Goal: Navigation & Orientation: Find specific page/section

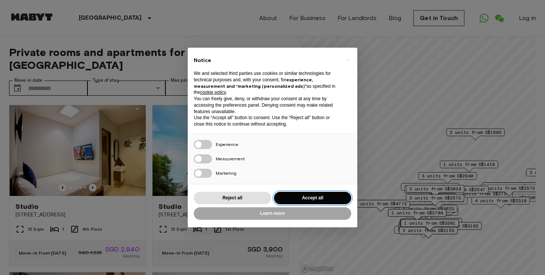
click at [279, 196] on button "Accept all" at bounding box center [312, 198] width 77 height 12
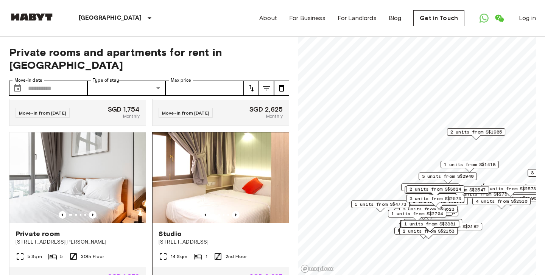
scroll to position [324, 0]
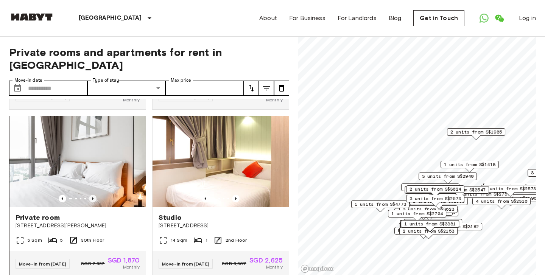
click at [92, 202] on icon "Previous image" at bounding box center [93, 199] width 8 height 8
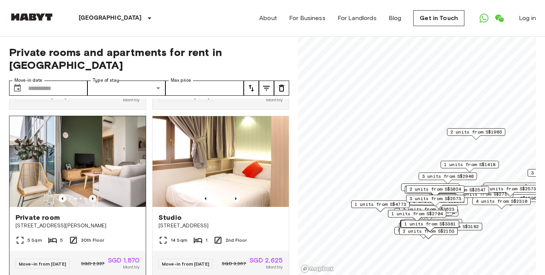
click at [92, 202] on icon "Previous image" at bounding box center [93, 199] width 8 height 8
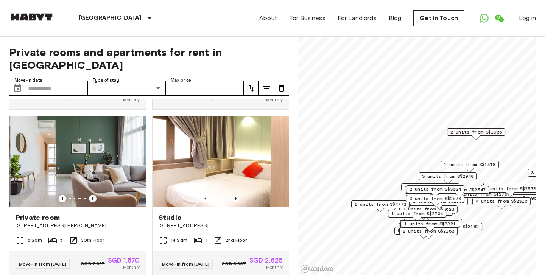
click at [92, 202] on icon "Previous image" at bounding box center [93, 199] width 8 height 8
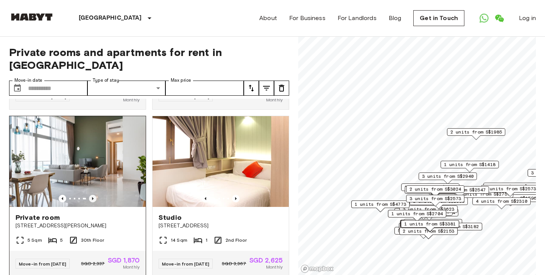
click at [92, 202] on icon "Previous image" at bounding box center [93, 199] width 8 height 8
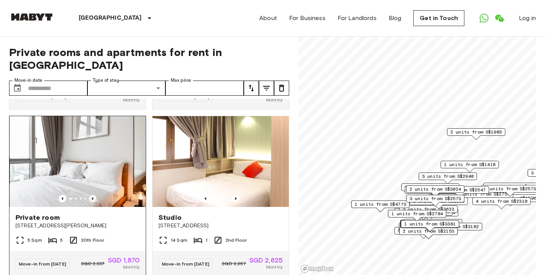
click at [92, 202] on icon "Previous image" at bounding box center [93, 199] width 8 height 8
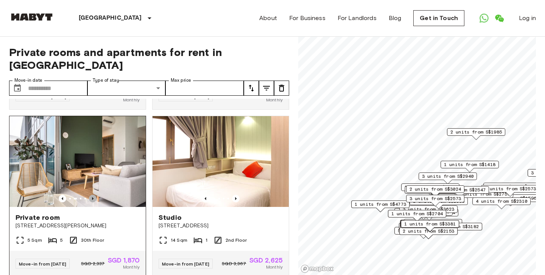
click at [92, 202] on icon "Previous image" at bounding box center [93, 199] width 8 height 8
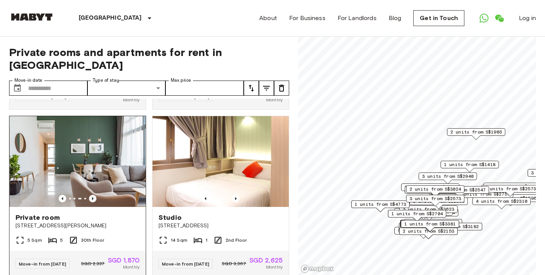
click at [92, 202] on icon "Previous image" at bounding box center [93, 199] width 8 height 8
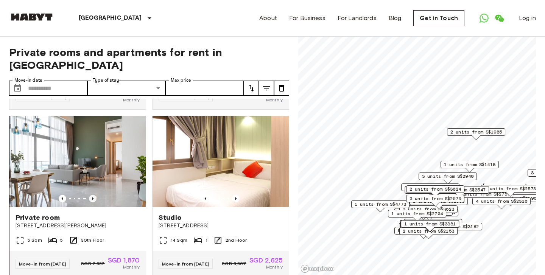
click at [92, 202] on icon "Previous image" at bounding box center [93, 199] width 8 height 8
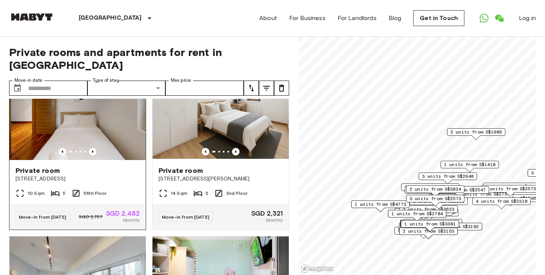
scroll to position [1039, 0]
click at [94, 156] on icon "Previous image" at bounding box center [93, 152] width 8 height 8
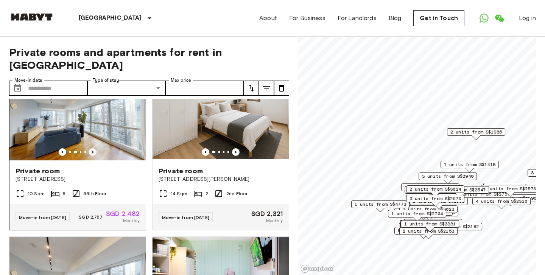
click at [94, 156] on icon "Previous image" at bounding box center [93, 152] width 8 height 8
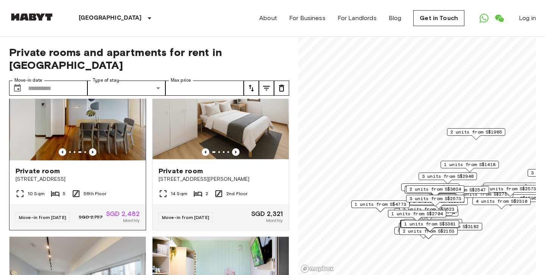
click at [94, 156] on icon "Previous image" at bounding box center [93, 152] width 8 height 8
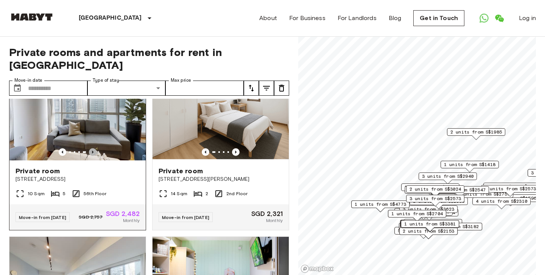
click at [94, 156] on icon "Previous image" at bounding box center [93, 152] width 8 height 8
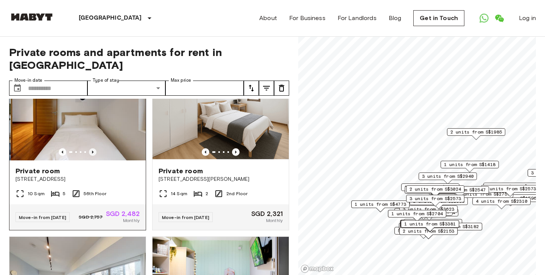
click at [94, 156] on icon "Previous image" at bounding box center [93, 152] width 8 height 8
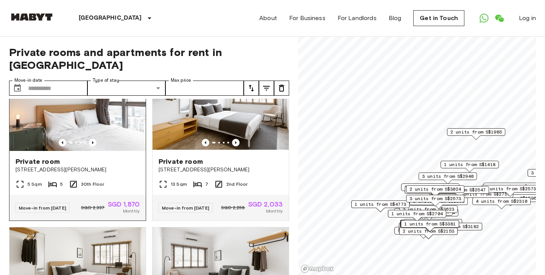
scroll to position [1386, 0]
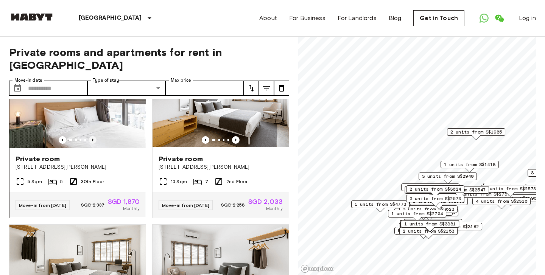
click at [94, 144] on icon "Previous image" at bounding box center [93, 140] width 8 height 8
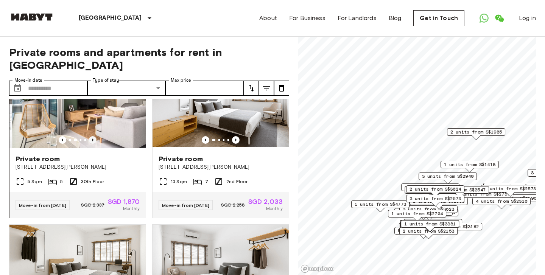
click at [94, 144] on icon "Previous image" at bounding box center [93, 140] width 8 height 8
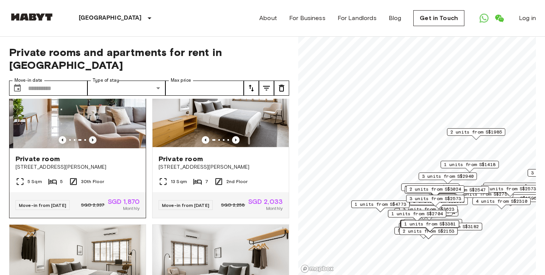
click at [94, 144] on icon "Previous image" at bounding box center [93, 140] width 8 height 8
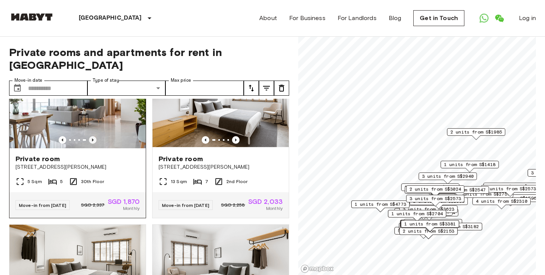
click at [94, 144] on icon "Previous image" at bounding box center [93, 140] width 8 height 8
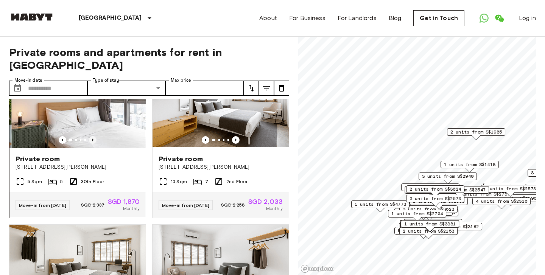
click at [94, 144] on icon "Previous image" at bounding box center [93, 140] width 8 height 8
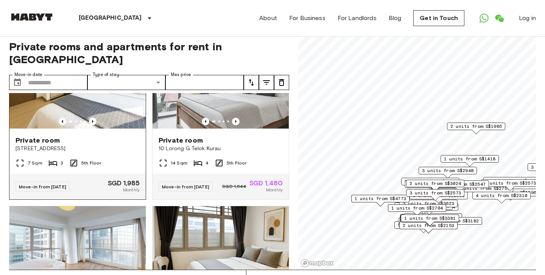
scroll to position [5079, 0]
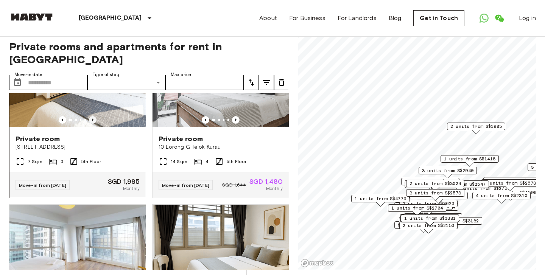
click at [94, 124] on icon "Previous image" at bounding box center [93, 120] width 8 height 8
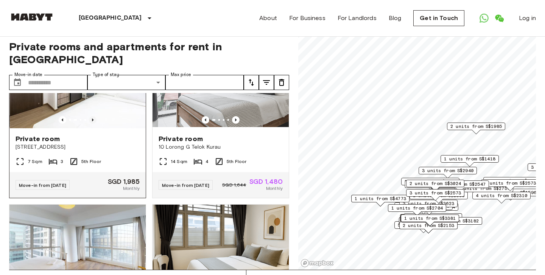
click at [94, 124] on icon "Previous image" at bounding box center [93, 120] width 8 height 8
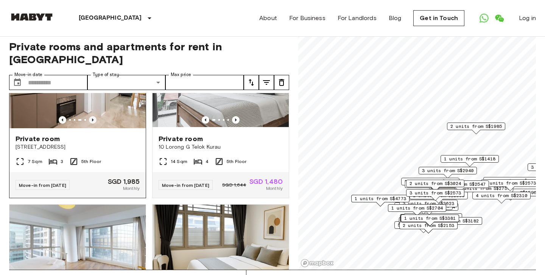
click at [94, 124] on icon "Previous image" at bounding box center [93, 120] width 8 height 8
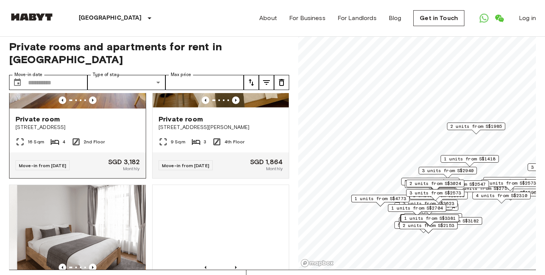
scroll to position [5267, 0]
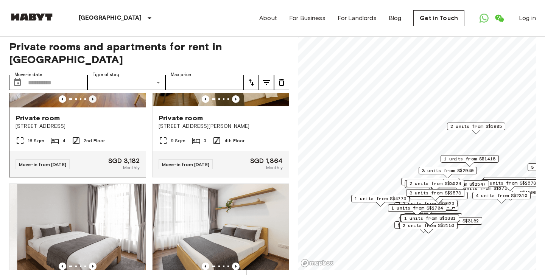
click at [95, 103] on icon "Previous image" at bounding box center [93, 99] width 8 height 8
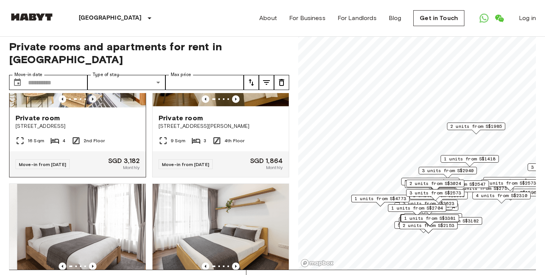
click at [95, 103] on icon "Previous image" at bounding box center [93, 99] width 8 height 8
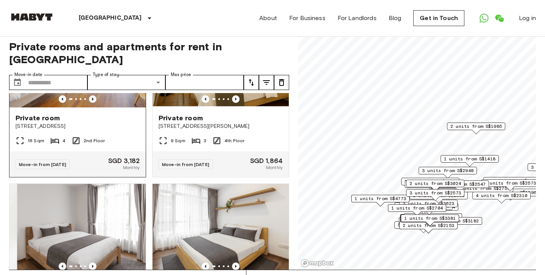
click at [95, 103] on icon "Previous image" at bounding box center [93, 99] width 8 height 8
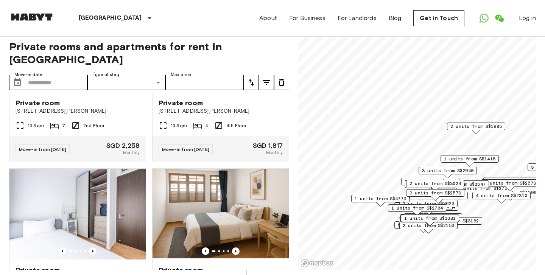
scroll to position [11478, 0]
